Goal: Use online tool/utility: Utilize a website feature to perform a specific function

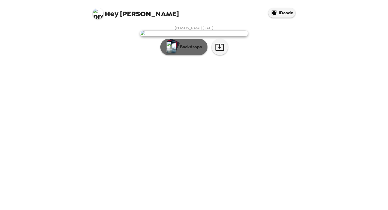
click at [177, 50] on div "button" at bounding box center [172, 45] width 11 height 10
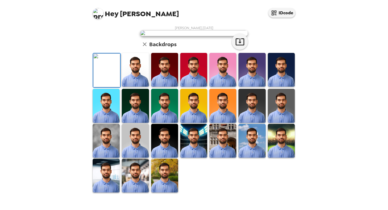
scroll to position [120, 0]
click at [137, 79] on img at bounding box center [135, 70] width 27 height 34
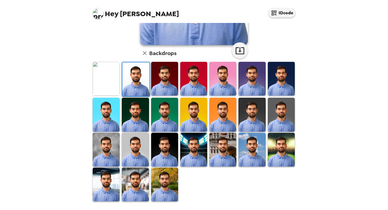
click at [129, 108] on img at bounding box center [135, 115] width 27 height 34
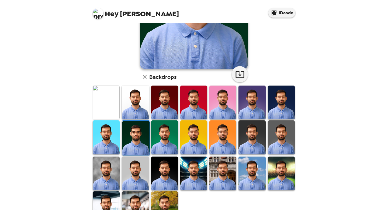
scroll to position [0, 0]
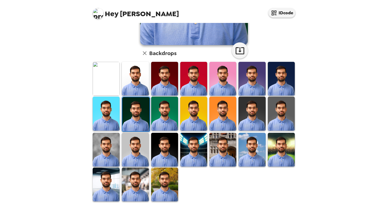
click at [137, 73] on img at bounding box center [135, 79] width 27 height 34
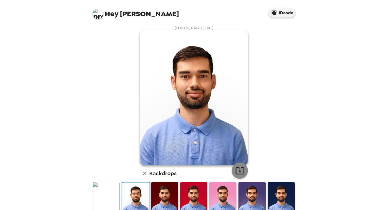
click at [241, 170] on icon "button" at bounding box center [239, 170] width 9 height 9
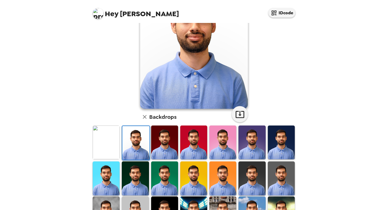
scroll to position [120, 0]
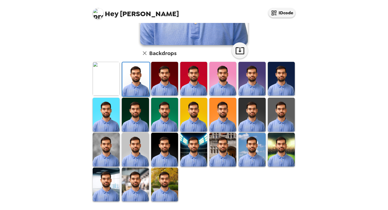
click at [169, 145] on img at bounding box center [164, 150] width 27 height 34
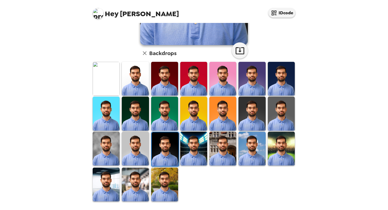
click at [214, 77] on img at bounding box center [222, 79] width 27 height 34
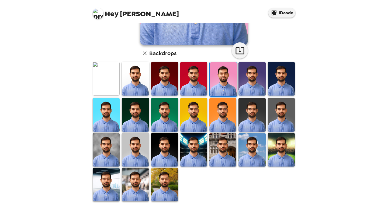
click at [164, 74] on img at bounding box center [164, 79] width 27 height 34
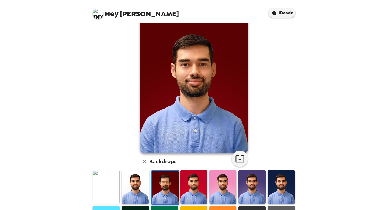
click at [135, 191] on img at bounding box center [135, 187] width 27 height 34
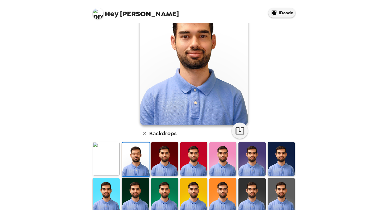
scroll to position [46, 0]
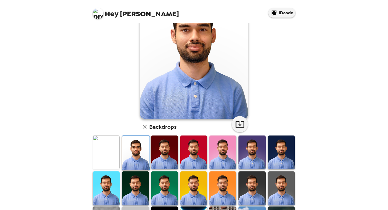
click at [116, 156] on img at bounding box center [106, 152] width 27 height 34
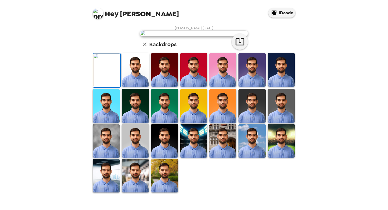
click at [162, 122] on img at bounding box center [164, 106] width 27 height 34
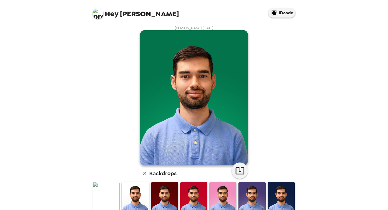
scroll to position [120, 0]
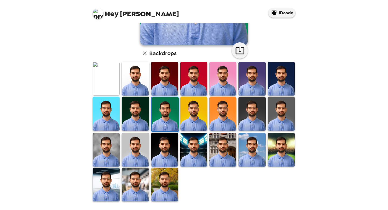
click at [113, 84] on img at bounding box center [106, 79] width 27 height 34
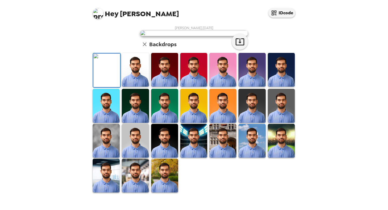
scroll to position [81, 0]
click at [138, 87] on img at bounding box center [135, 70] width 27 height 34
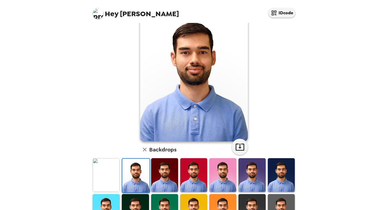
scroll to position [27, 0]
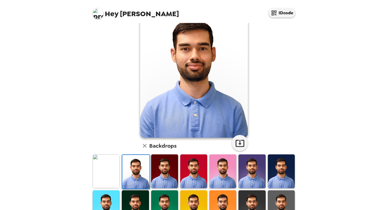
click at [105, 171] on img at bounding box center [106, 171] width 27 height 34
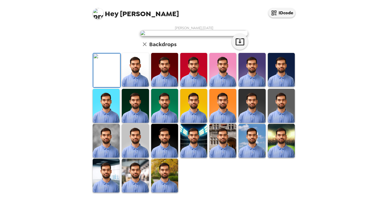
click at [127, 87] on img at bounding box center [135, 70] width 27 height 34
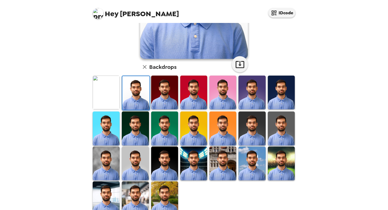
scroll to position [120, 0]
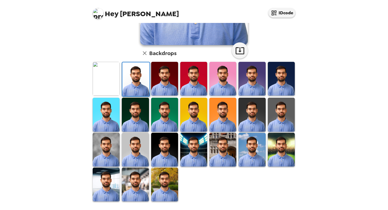
click at [162, 177] on img at bounding box center [164, 184] width 27 height 34
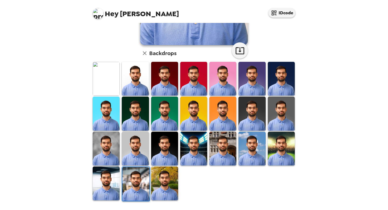
click at [154, 183] on img at bounding box center [164, 183] width 27 height 34
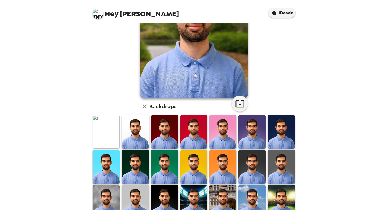
scroll to position [60, 0]
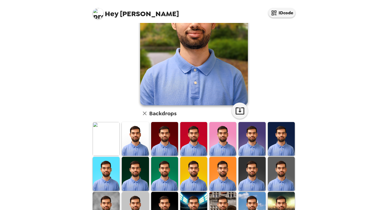
click at [106, 197] on img at bounding box center [106, 209] width 27 height 34
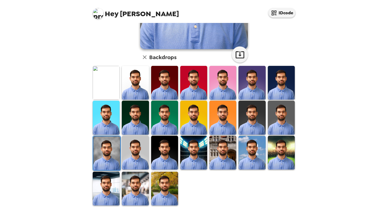
scroll to position [113, 0]
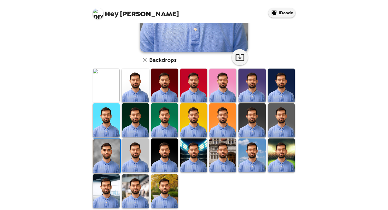
click at [279, 121] on img at bounding box center [281, 120] width 27 height 34
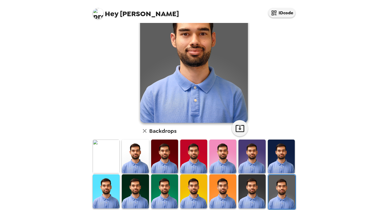
scroll to position [44, 0]
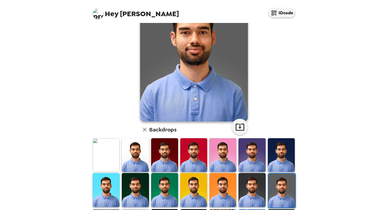
click at [129, 160] on img at bounding box center [135, 155] width 27 height 34
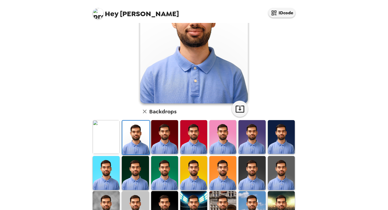
scroll to position [61, 0]
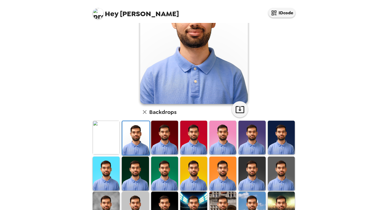
click at [257, 178] on img at bounding box center [252, 173] width 27 height 34
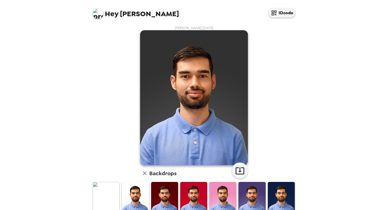
scroll to position [98, 0]
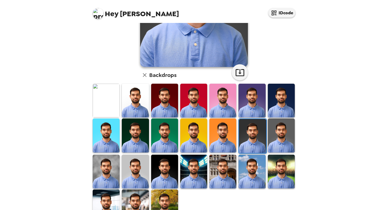
click at [286, 154] on img at bounding box center [281, 171] width 27 height 34
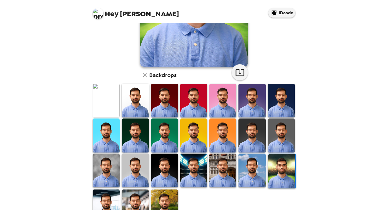
click at [285, 141] on img at bounding box center [281, 135] width 27 height 34
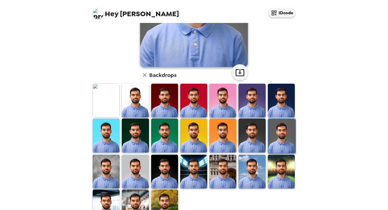
scroll to position [0, 0]
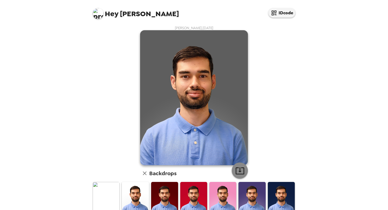
click at [241, 170] on icon "button" at bounding box center [239, 170] width 9 height 9
